Goal: Information Seeking & Learning: Compare options

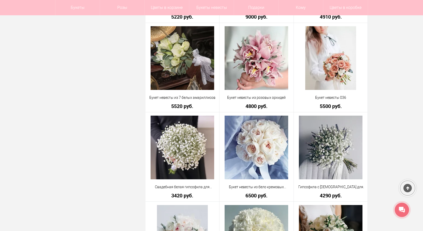
scroll to position [971, 0]
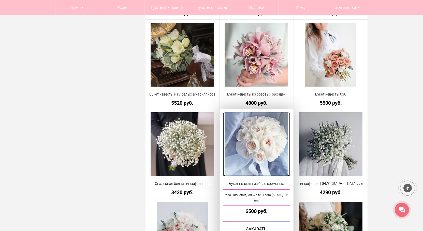
click at [254, 140] on img at bounding box center [257, 144] width 64 height 64
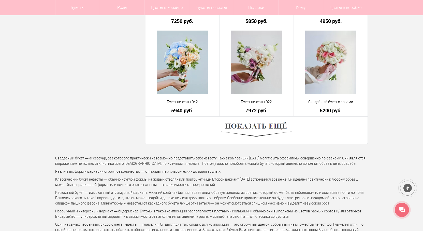
scroll to position [1419, 0]
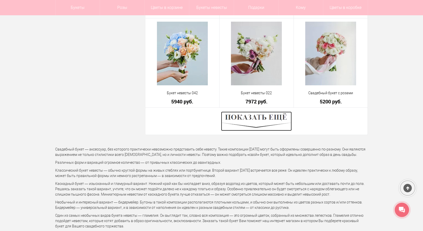
click at [261, 116] on img at bounding box center [256, 120] width 71 height 19
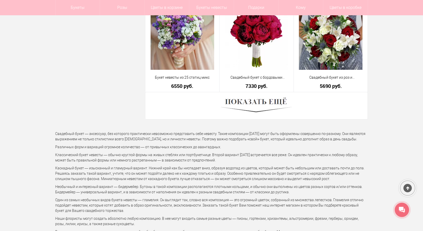
scroll to position [2894, 0]
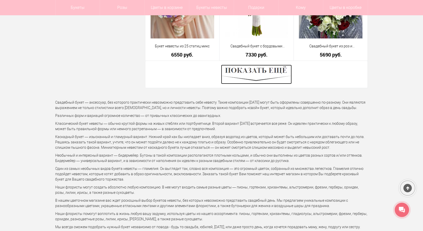
click at [248, 72] on img at bounding box center [256, 74] width 71 height 19
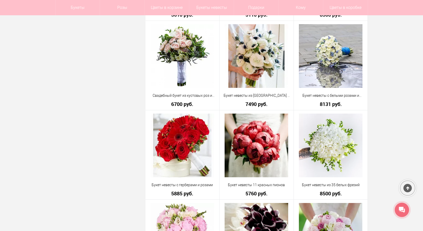
scroll to position [3657, 0]
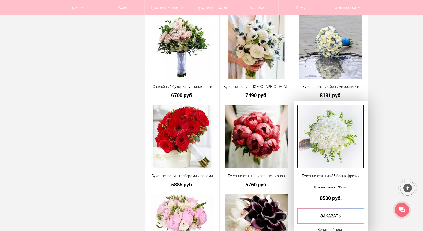
click at [344, 150] on img at bounding box center [331, 137] width 64 height 64
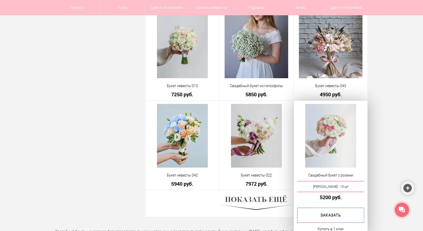
scroll to position [1390, 0]
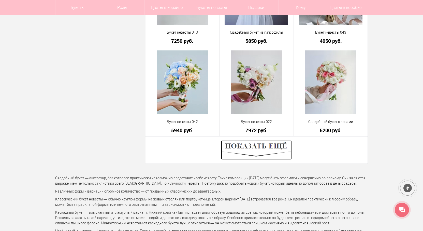
click at [259, 142] on img at bounding box center [256, 149] width 71 height 19
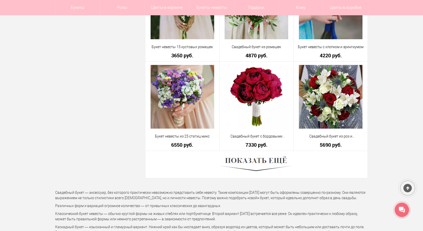
scroll to position [2815, 0]
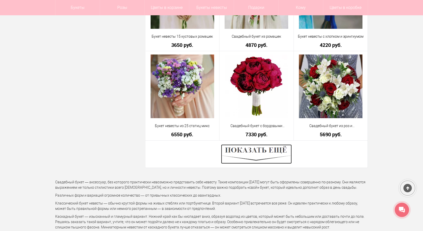
click at [260, 156] on img at bounding box center [256, 153] width 71 height 19
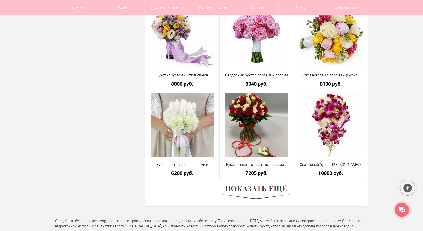
scroll to position [4213, 0]
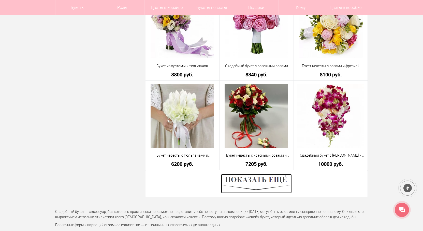
click at [260, 181] on img at bounding box center [256, 183] width 71 height 19
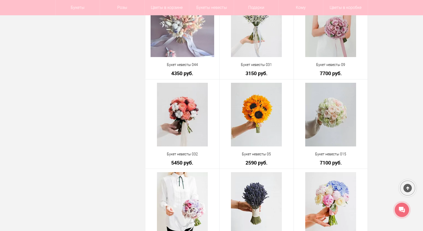
scroll to position [5027, 0]
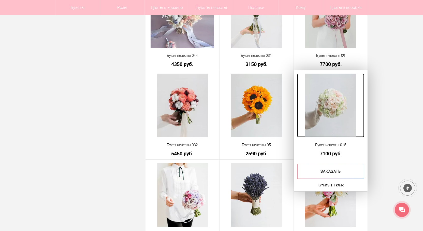
click at [333, 103] on img at bounding box center [330, 105] width 51 height 64
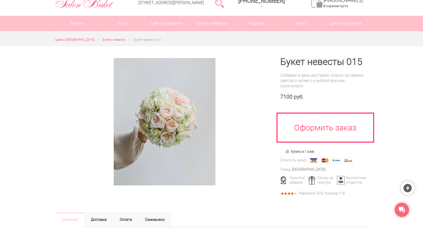
scroll to position [25, 0]
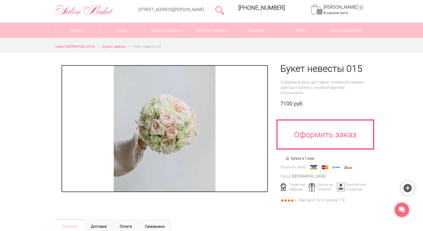
click at [163, 121] on img at bounding box center [165, 128] width 102 height 127
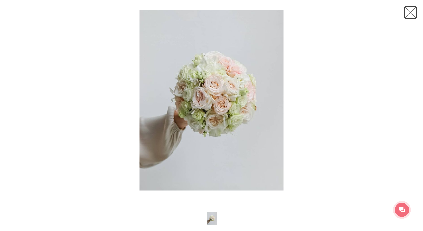
click at [411, 13] on link at bounding box center [410, 12] width 13 height 13
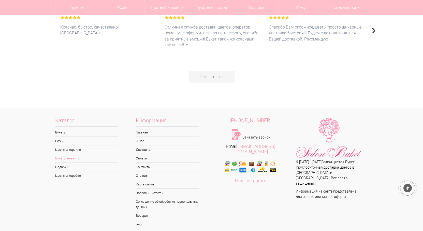
scroll to position [1746, 0]
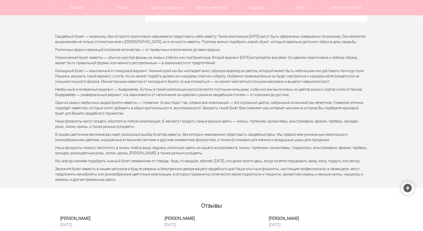
scroll to position [1390, 0]
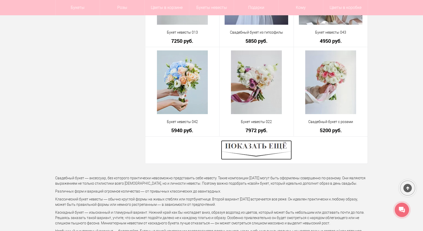
click at [258, 146] on img at bounding box center [256, 149] width 71 height 19
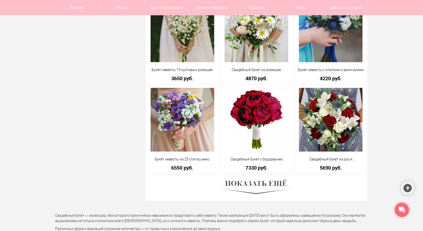
scroll to position [2789, 0]
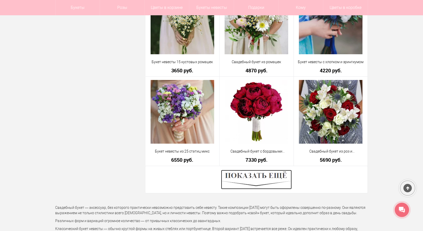
click at [263, 178] on img at bounding box center [256, 179] width 71 height 19
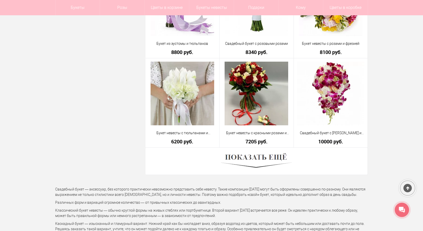
scroll to position [4239, 0]
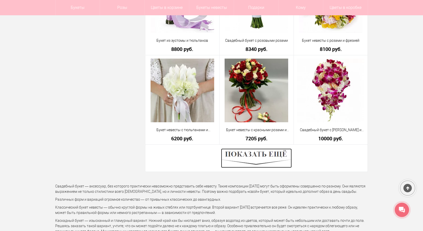
click at [267, 152] on img at bounding box center [256, 157] width 71 height 19
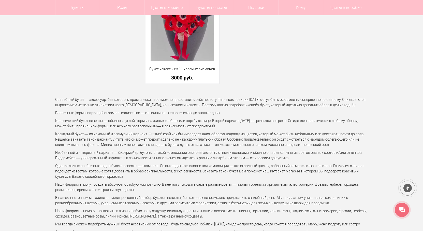
scroll to position [5180, 0]
